Goal: Find specific page/section: Find specific page/section

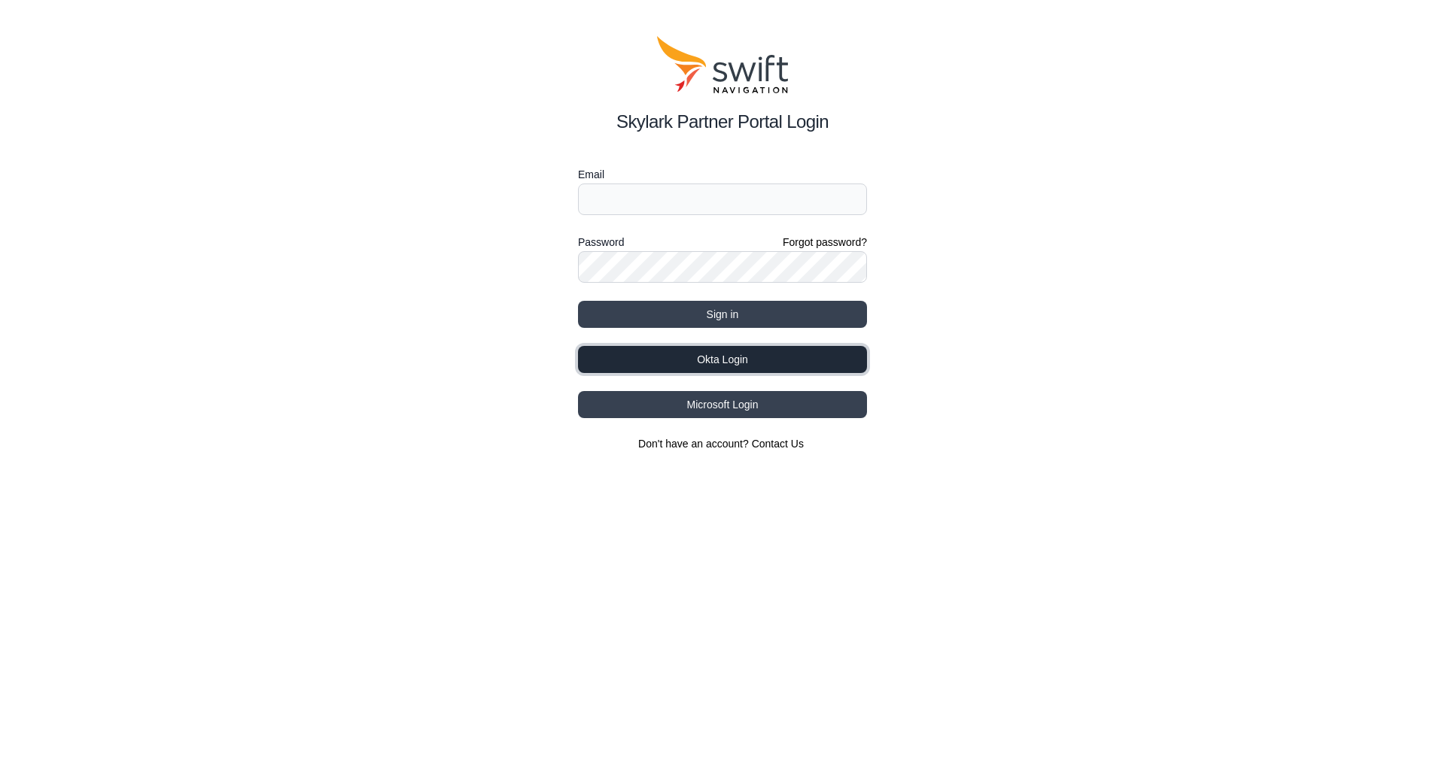
click at [770, 366] on button "Okta Login" at bounding box center [722, 359] width 289 height 27
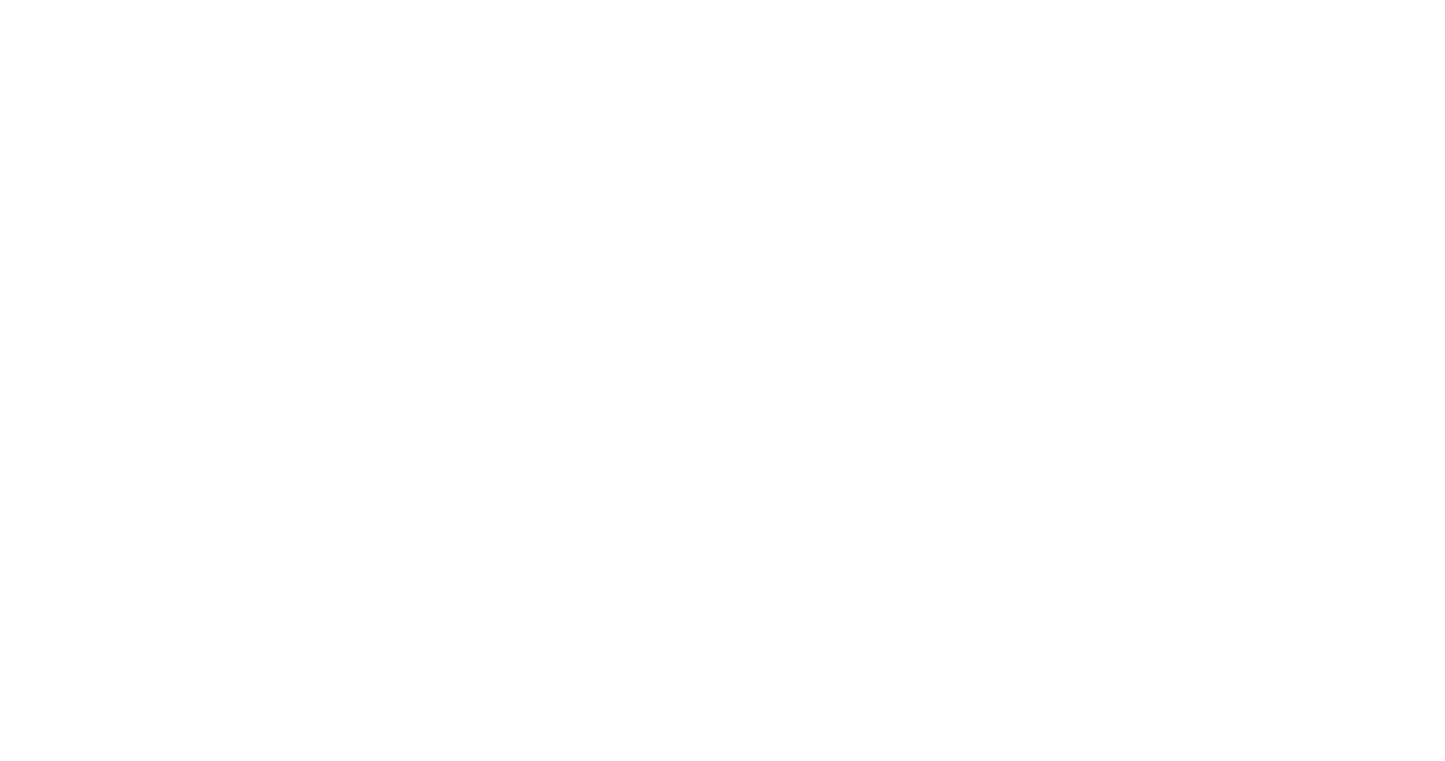
select select
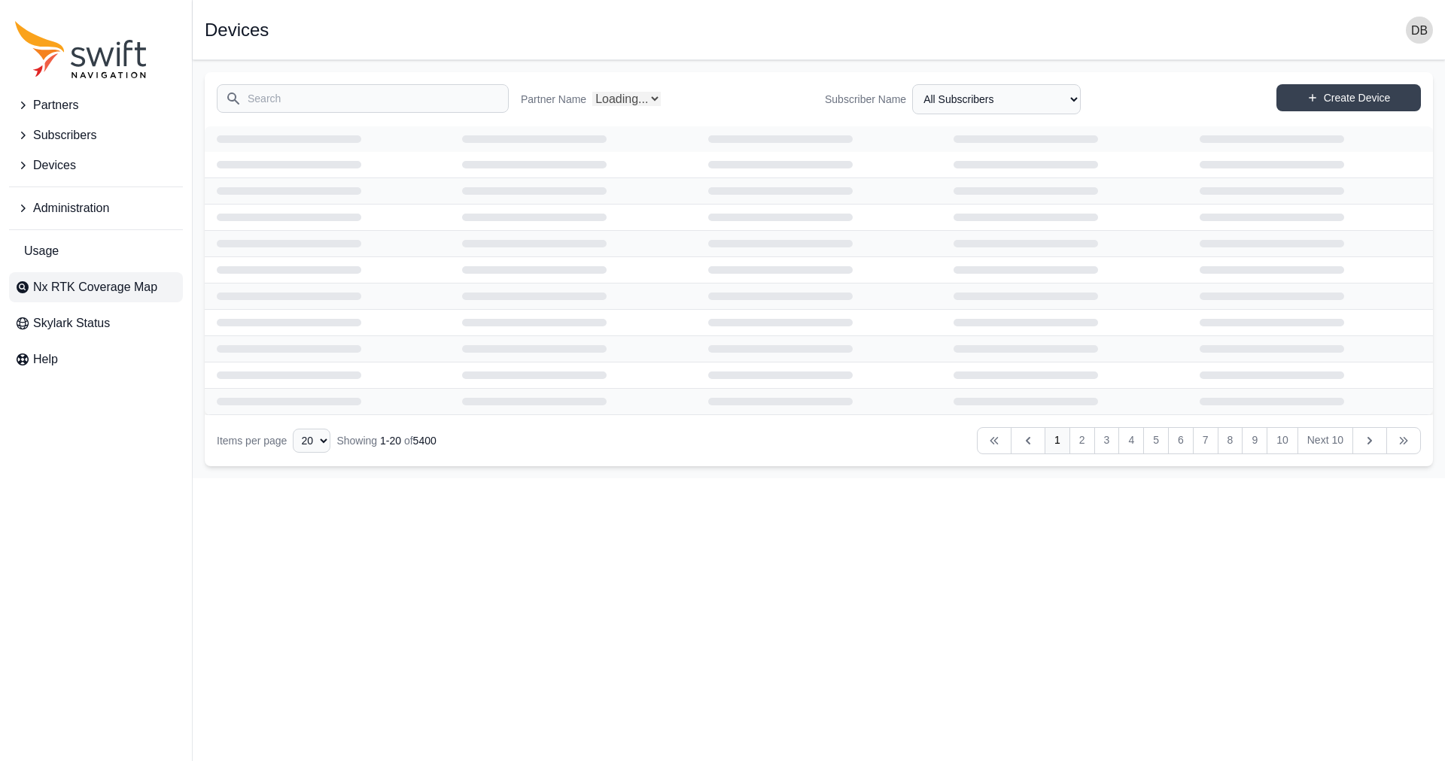
select select "Partner Name"
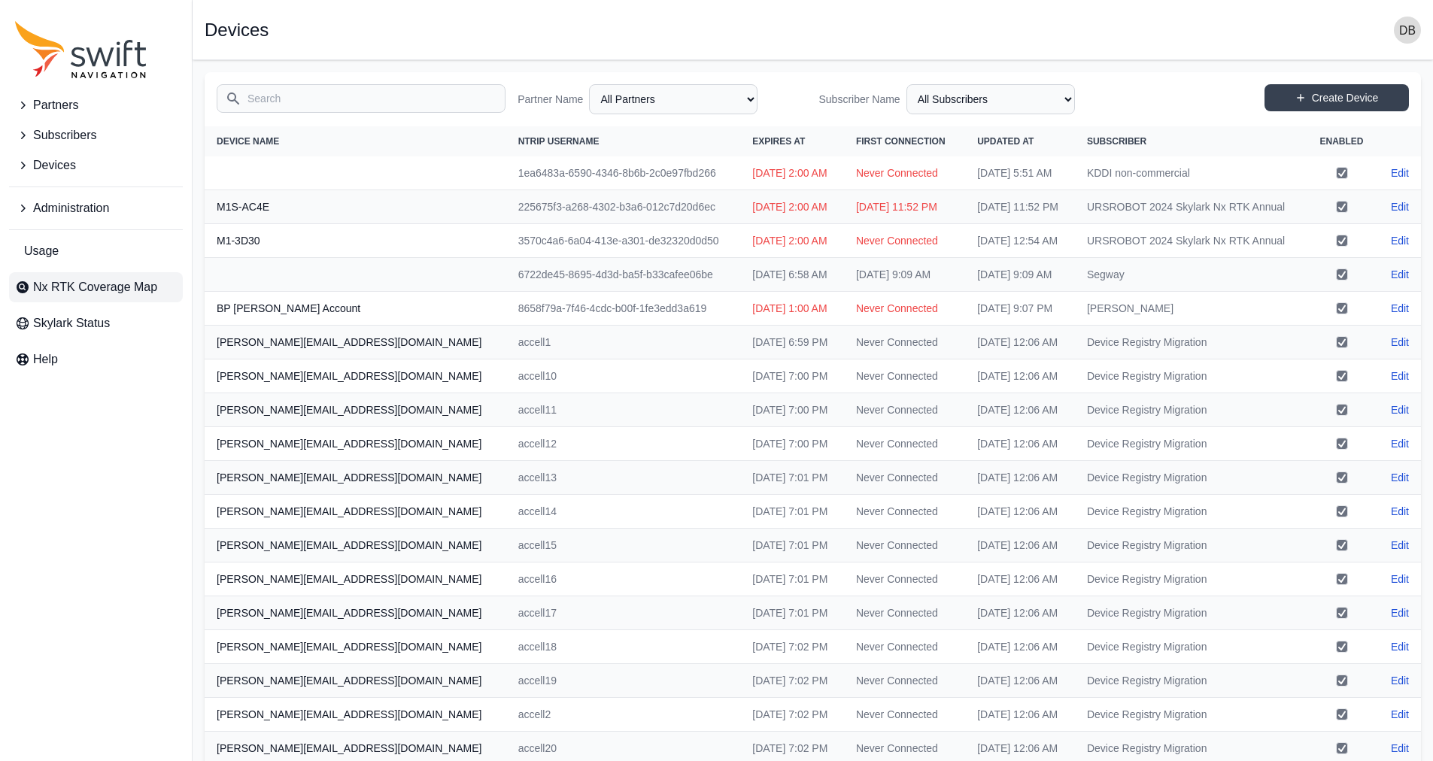
click at [88, 290] on span "Nx RTK Coverage Map" at bounding box center [95, 287] width 124 height 18
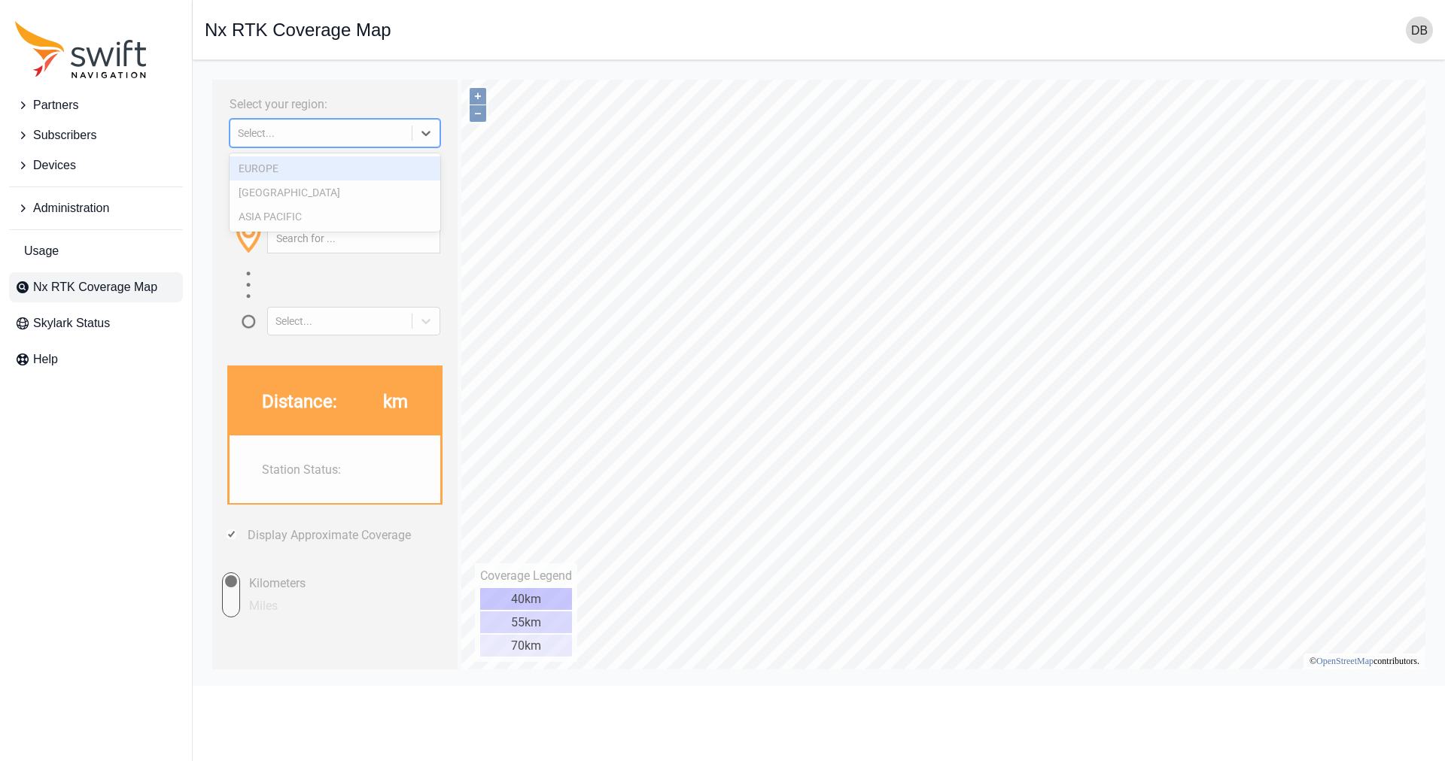
click at [431, 135] on icon at bounding box center [425, 133] width 15 height 15
click at [366, 162] on div "EUROPE" at bounding box center [334, 169] width 211 height 24
click at [366, 163] on div "Select your region: 3 results available. Use Up and Down to choose options, pre…" at bounding box center [334, 375] width 245 height 590
